Goal: Task Accomplishment & Management: Use online tool/utility

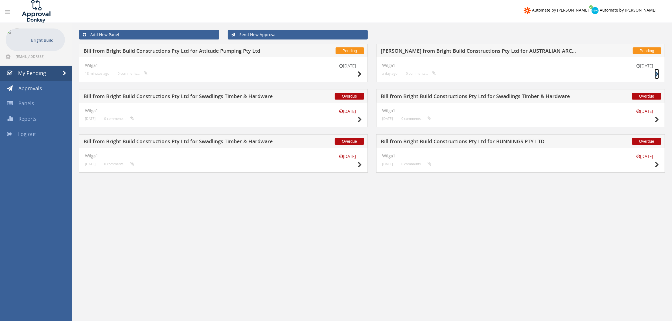
click at [656, 73] on icon at bounding box center [657, 74] width 4 height 6
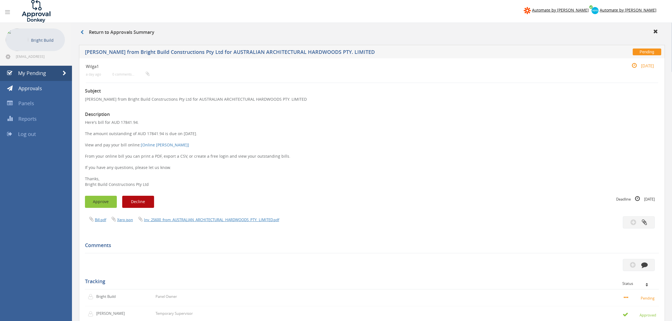
click at [104, 200] on button "Approve" at bounding box center [101, 202] width 32 height 12
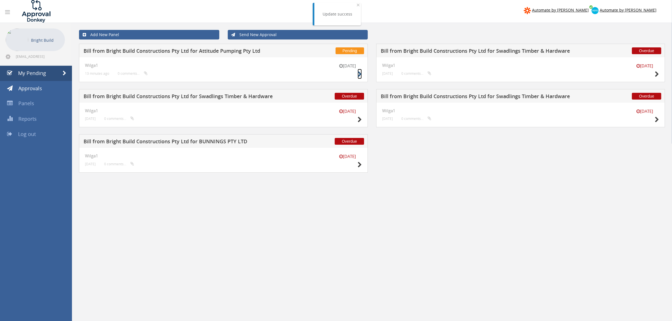
click at [362, 75] on icon at bounding box center [360, 74] width 4 height 6
click at [654, 73] on div "[DATE]" at bounding box center [645, 71] width 28 height 16
click at [657, 73] on icon at bounding box center [657, 74] width 4 height 6
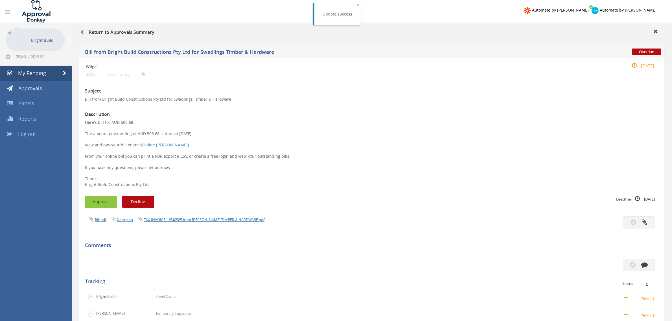
click at [97, 203] on button "Approve" at bounding box center [101, 202] width 32 height 12
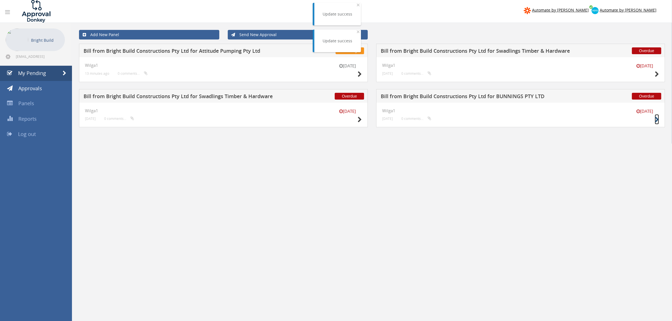
click at [657, 117] on icon at bounding box center [657, 120] width 4 height 6
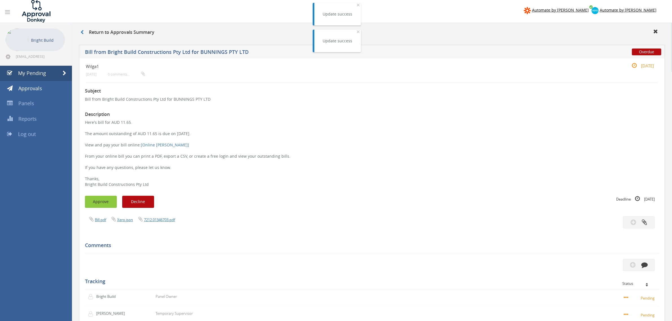
click at [106, 201] on button "Approve" at bounding box center [101, 202] width 32 height 12
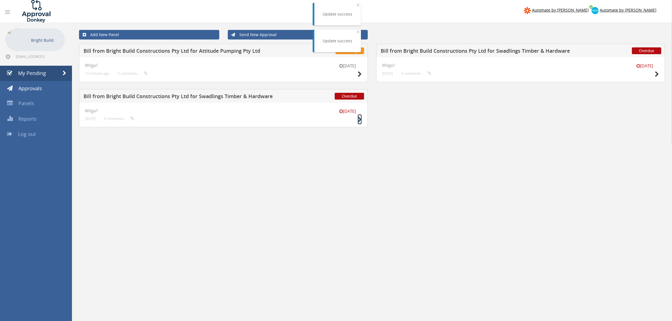
click at [360, 119] on icon at bounding box center [360, 120] width 4 height 6
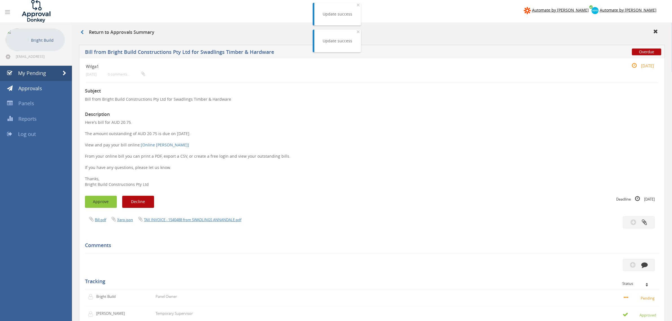
click at [103, 198] on button "Approve" at bounding box center [101, 202] width 32 height 12
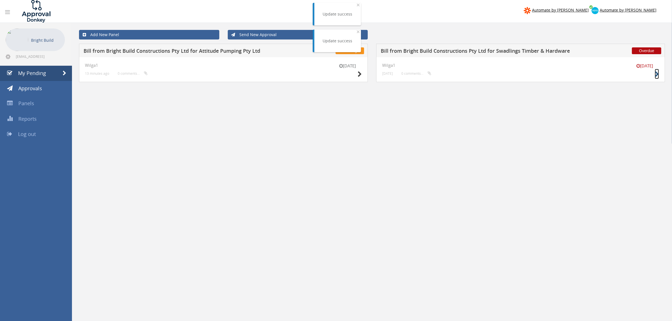
click at [657, 75] on icon at bounding box center [657, 74] width 4 height 6
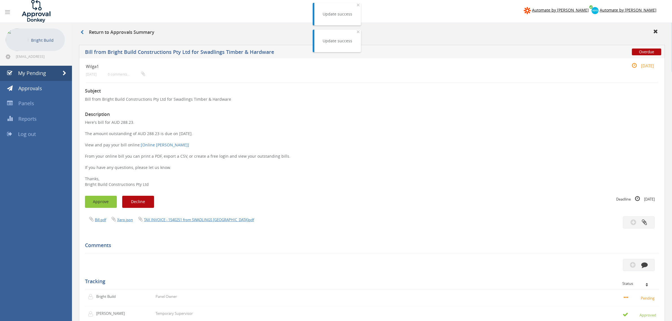
click at [92, 196] on button "Approve" at bounding box center [101, 202] width 32 height 12
